Goal: Task Accomplishment & Management: Manage account settings

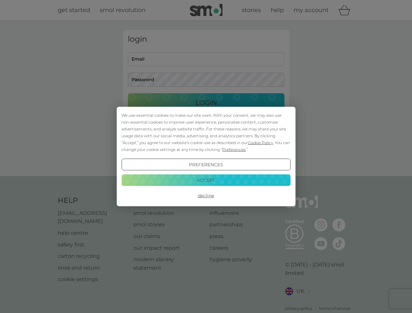
click at [261, 143] on span "Cookie Policy" at bounding box center [260, 142] width 25 height 5
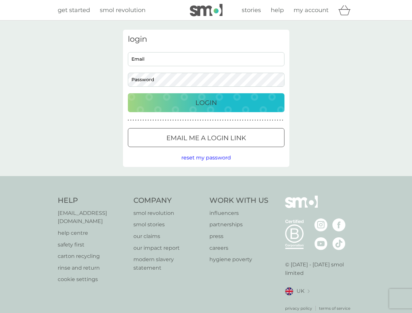
click at [233, 149] on div "login Email Password Login ● ● ● ● ● ● ● ● ● ● ● ● ● ● ● ● ● ● ● ● ● ● ● ● ● ● …" at bounding box center [206, 98] width 166 height 137
click at [206, 165] on div "login Email Password Login ● ● ● ● ● ● ● ● ● ● ● ● ● ● ● ● ● ● ● ● ● ● ● ● ● ● …" at bounding box center [206, 98] width 166 height 137
click at [206, 196] on div "Help [EMAIL_ADDRESS][DOMAIN_NAME] help centre safety first carton recycling rin…" at bounding box center [206, 254] width 297 height 116
click at [206, 180] on div "Help [EMAIL_ADDRESS][DOMAIN_NAME] help centre safety first carton recycling rin…" at bounding box center [206, 253] width 412 height 155
